Goal: Information Seeking & Learning: Learn about a topic

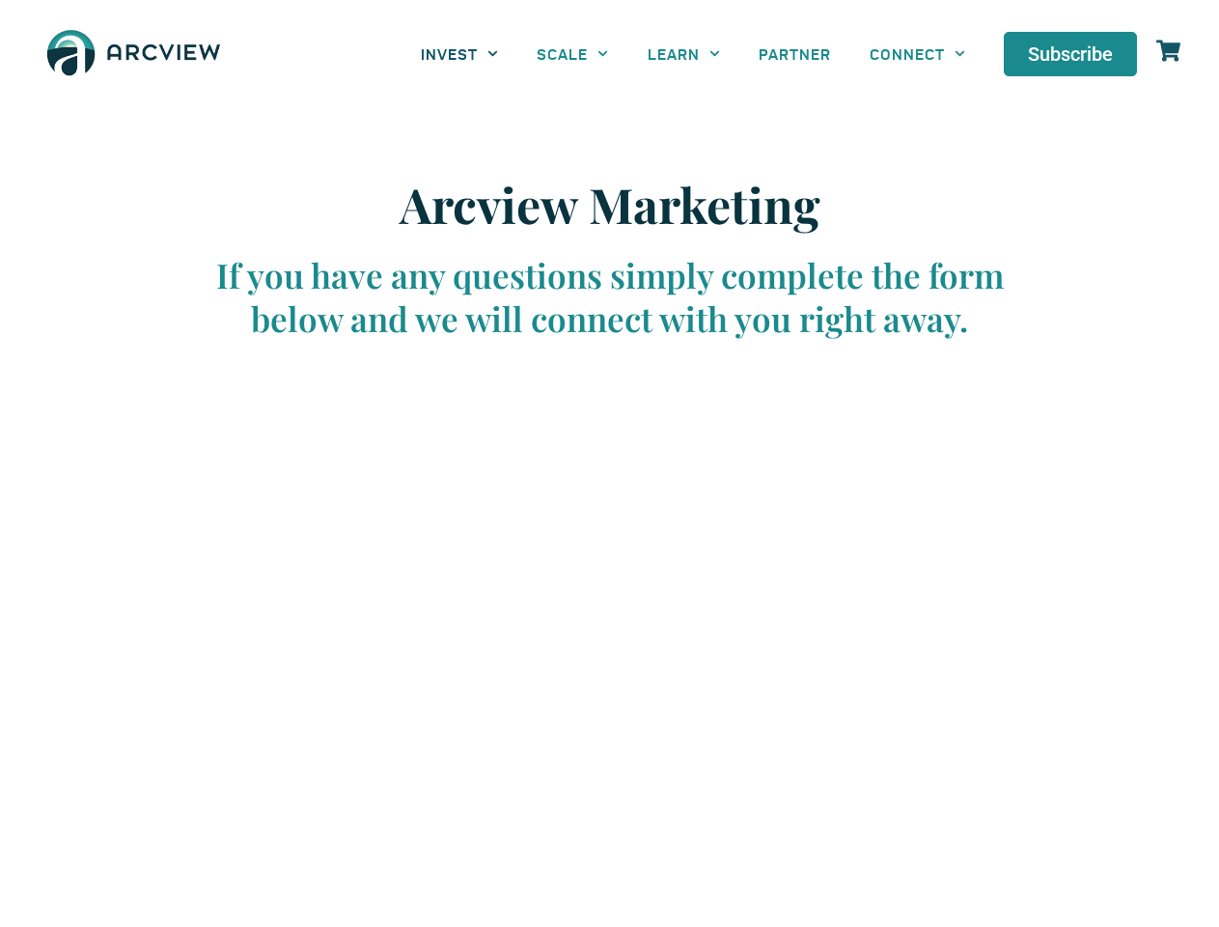
click at [459, 53] on link "INVEST" at bounding box center [459, 53] width 116 height 43
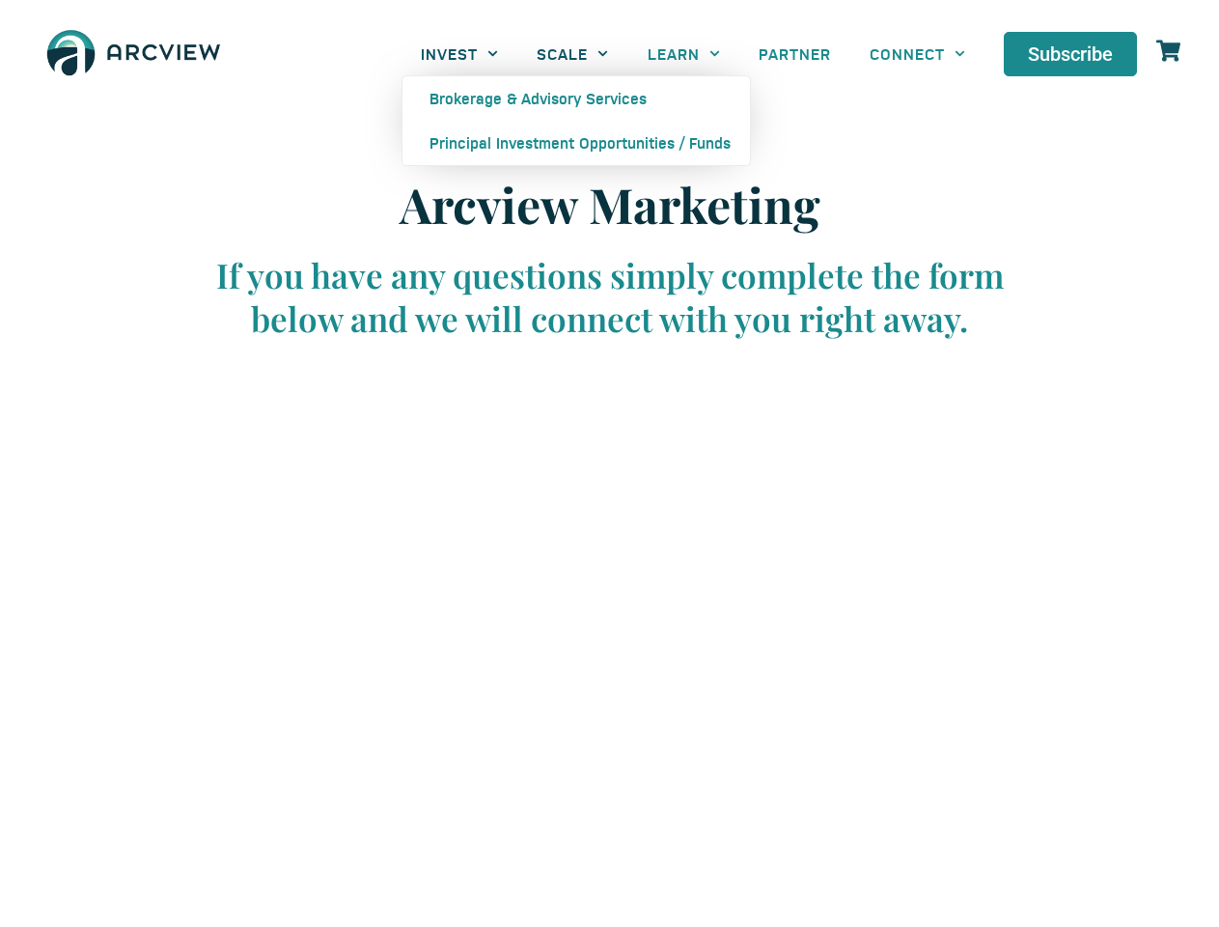
click at [572, 53] on link "SCALE" at bounding box center [572, 53] width 110 height 43
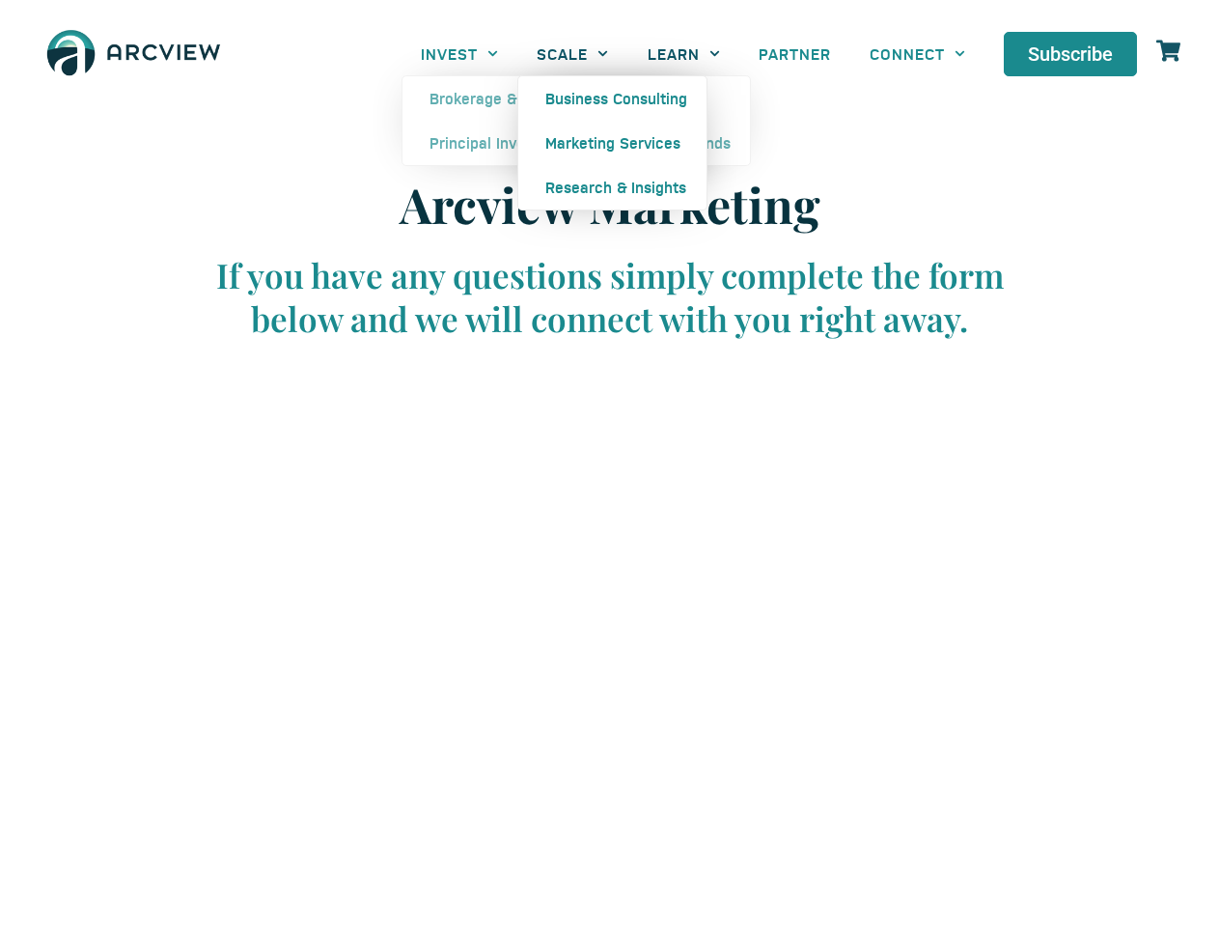
click at [683, 53] on link "LEARN" at bounding box center [683, 53] width 111 height 43
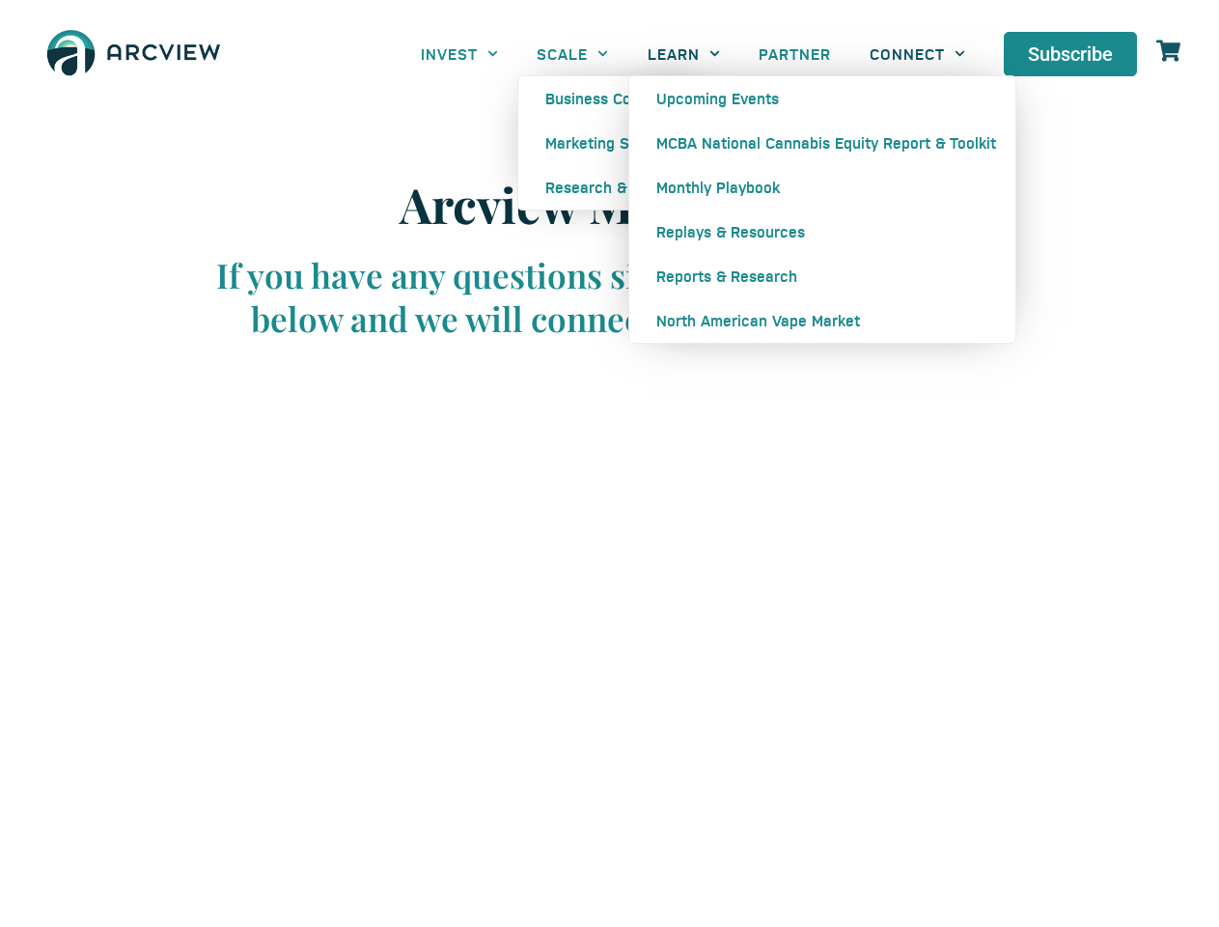
click at [917, 53] on link "CONNECT" at bounding box center [917, 53] width 134 height 43
